Goal: Task Accomplishment & Management: Manage account settings

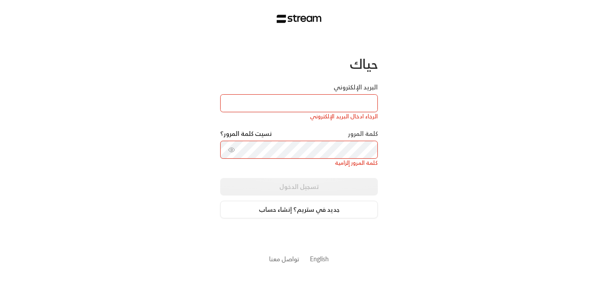
click at [176, 221] on div "حياك البريد الإلكتروني الرجاء ادخال البريد الإلكتروني كلمة المرور نسيت كلمة الم…" at bounding box center [299, 140] width 598 height 281
click at [290, 102] on input "البريد الإلكتروني" at bounding box center [299, 103] width 158 height 18
type input "[EMAIL_ADDRESS][DOMAIN_NAME]"
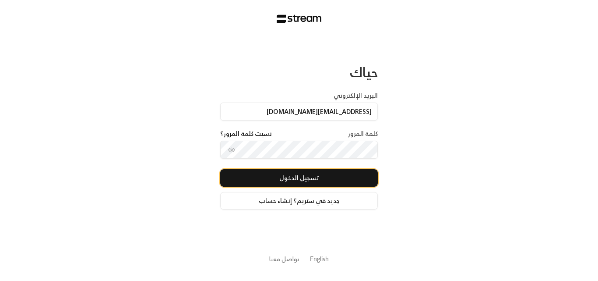
click at [301, 179] on button "تسجيل الدخول" at bounding box center [299, 178] width 158 height 18
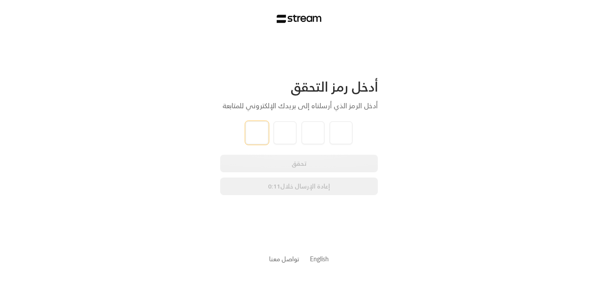
type input "5"
type input "3"
type input "6"
type input "7"
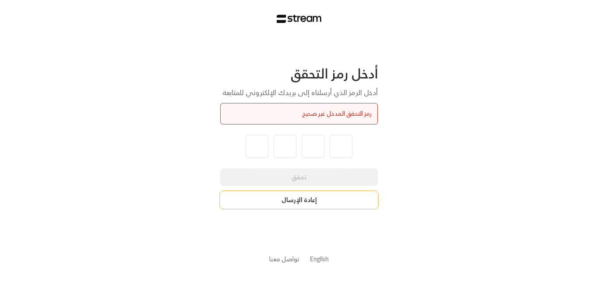
click at [300, 203] on button "إعادة الإرسال" at bounding box center [299, 200] width 158 height 18
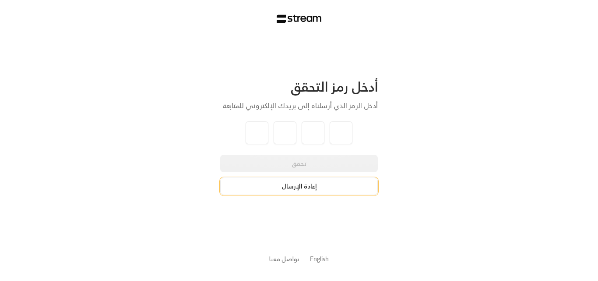
click at [304, 189] on button "إعادة الإرسال" at bounding box center [299, 186] width 158 height 18
click at [307, 186] on button "إعادة الإرسال" at bounding box center [299, 186] width 158 height 18
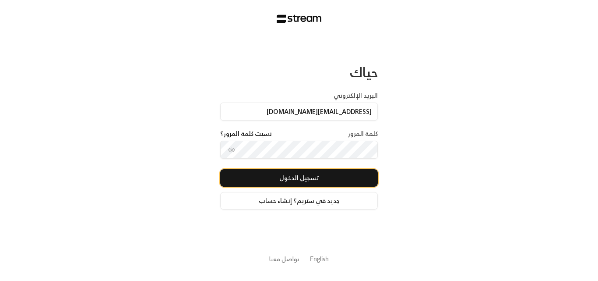
click at [340, 181] on button "تسجيل الدخول" at bounding box center [299, 178] width 158 height 18
click at [332, 179] on button "تسجيل الدخول" at bounding box center [299, 178] width 158 height 18
click at [355, 177] on button "تسجيل الدخول" at bounding box center [299, 178] width 158 height 18
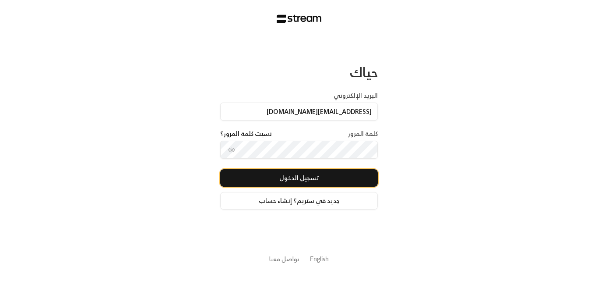
click at [355, 177] on button "تسجيل الدخول" at bounding box center [299, 178] width 158 height 18
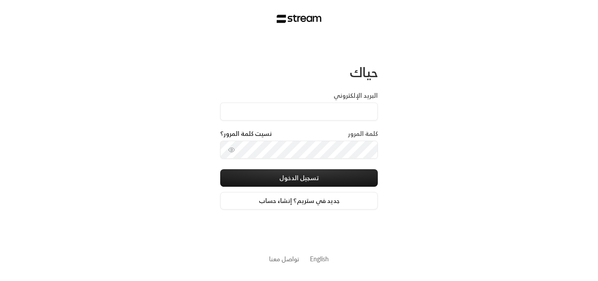
click at [346, 97] on label "البريد الإلكتروني" at bounding box center [356, 95] width 44 height 9
click at [346, 102] on input "البريد الإلكتروني" at bounding box center [299, 111] width 158 height 18
click at [350, 104] on input "البريد الإلكتروني" at bounding box center [299, 111] width 158 height 18
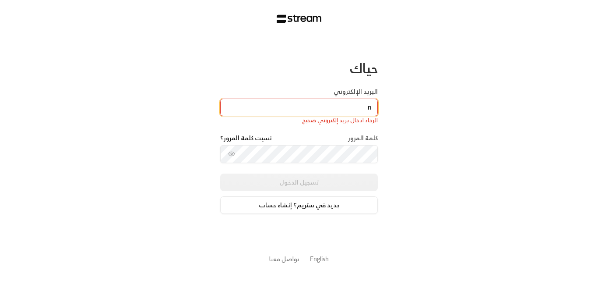
type input "[EMAIL_ADDRESS][DOMAIN_NAME]"
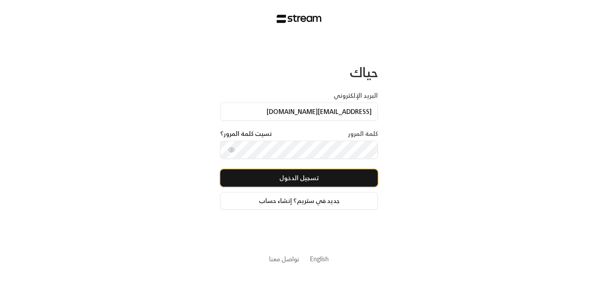
click at [315, 180] on button "تسجيل الدخول" at bounding box center [299, 178] width 158 height 18
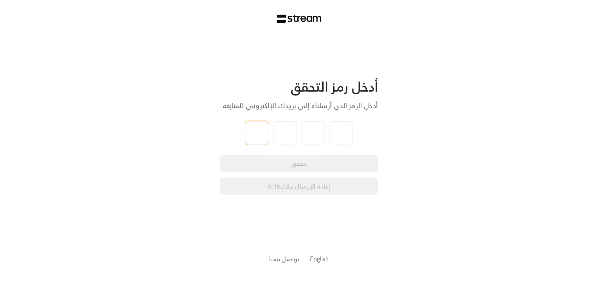
type input "7"
type input "4"
type input "7"
